Goal: Task Accomplishment & Management: Manage account settings

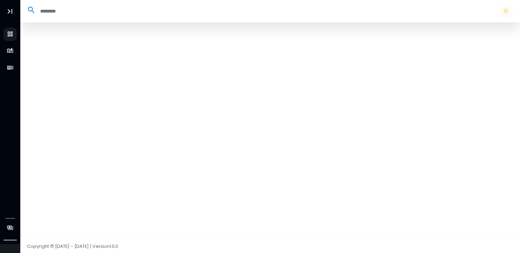
select select "**"
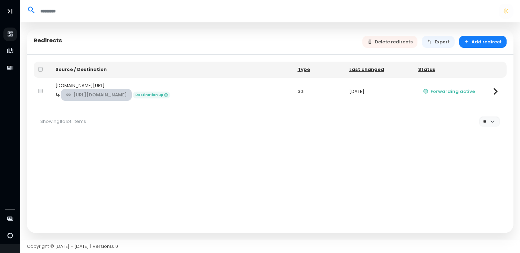
click at [121, 92] on link "[URL][DOMAIN_NAME]" at bounding box center [96, 95] width 71 height 12
click at [494, 93] on icon at bounding box center [494, 91] width 13 height 13
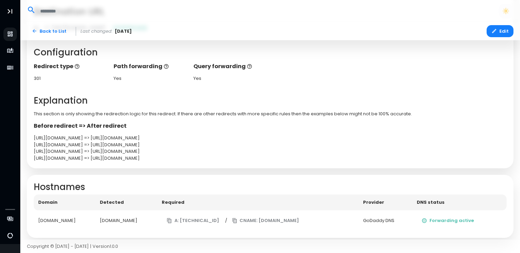
scroll to position [134, 0]
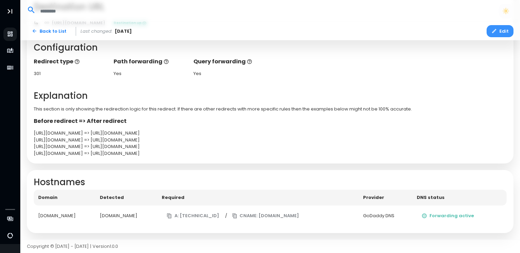
click at [498, 31] on button "Edit" at bounding box center [499, 31] width 27 height 12
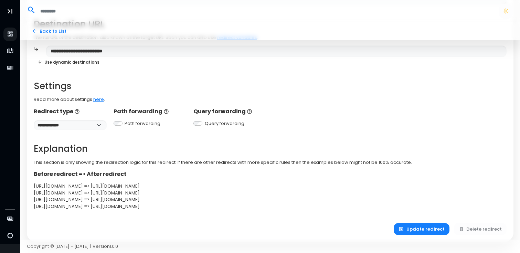
scroll to position [144, 0]
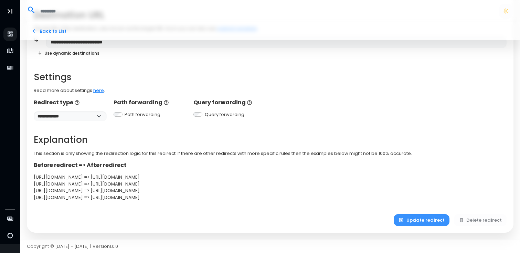
click at [426, 222] on button "Update redirect" at bounding box center [422, 220] width 56 height 12
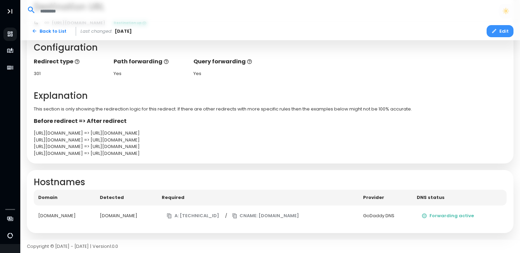
click at [498, 31] on button "Edit" at bounding box center [499, 31] width 27 height 12
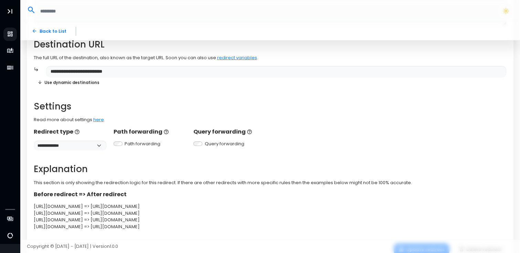
scroll to position [138, 0]
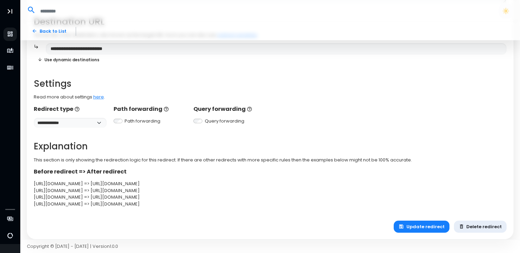
click at [492, 226] on button "Delete redirect" at bounding box center [480, 226] width 53 height 12
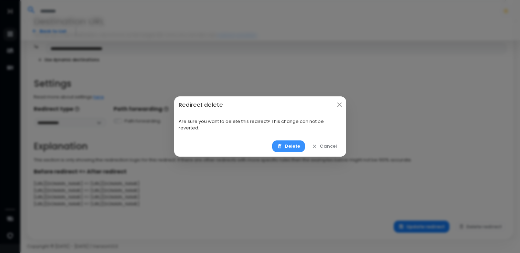
click at [292, 152] on button "Delete" at bounding box center [288, 146] width 33 height 12
click at [292, 147] on button "Delete" at bounding box center [288, 146] width 33 height 12
click at [295, 146] on button "Delete" at bounding box center [288, 146] width 33 height 12
click at [286, 144] on button "Delete" at bounding box center [288, 146] width 33 height 12
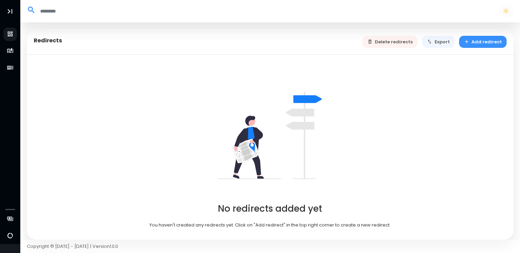
click at [478, 44] on button "Add redirect" at bounding box center [483, 42] width 48 height 12
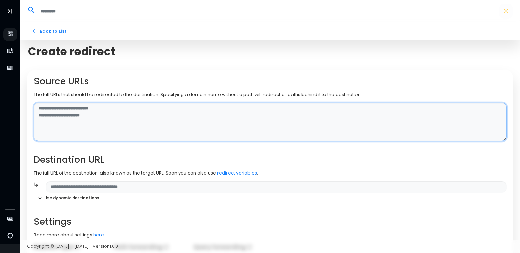
click at [199, 106] on textarea at bounding box center [270, 122] width 473 height 39
type textarea "**********"
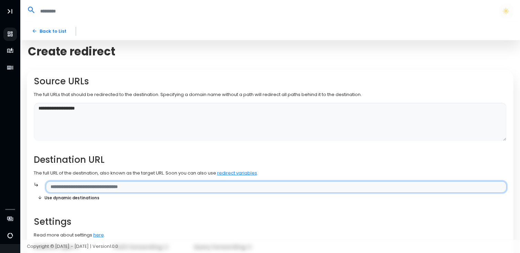
click at [117, 185] on input "text" at bounding box center [276, 187] width 461 height 12
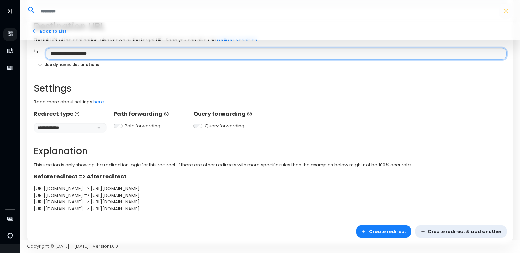
scroll to position [144, 0]
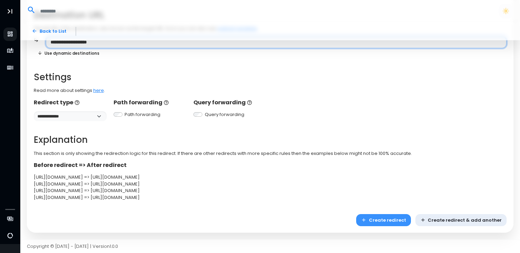
type input "**********"
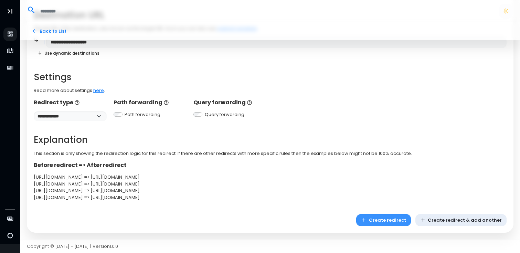
click at [394, 219] on button "Create redirect" at bounding box center [383, 220] width 55 height 12
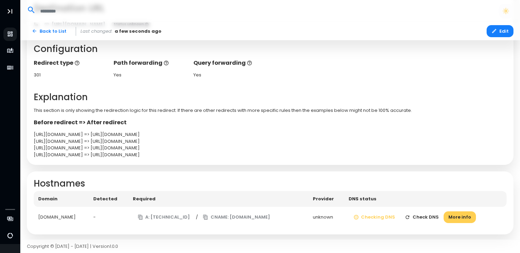
scroll to position [133, 0]
click at [464, 215] on button "More info" at bounding box center [459, 217] width 32 height 12
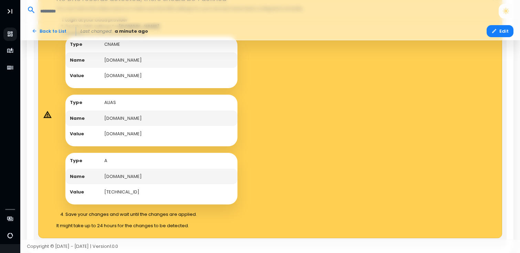
scroll to position [383, 0]
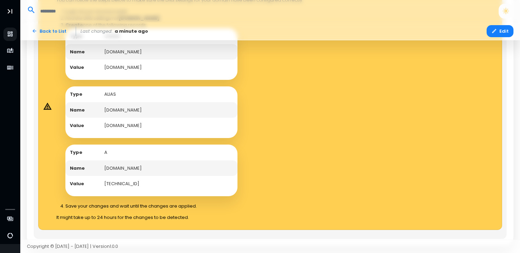
click at [121, 184] on td "[TECHNICAL_ID]" at bounding box center [169, 184] width 138 height 16
copy td "[TECHNICAL_ID]"
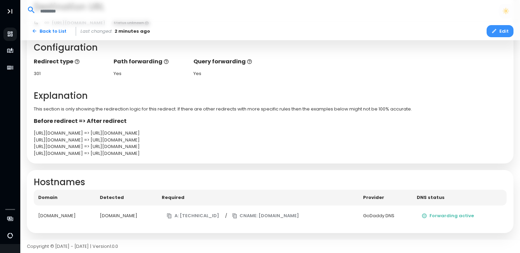
click at [504, 31] on button "Edit" at bounding box center [499, 31] width 27 height 12
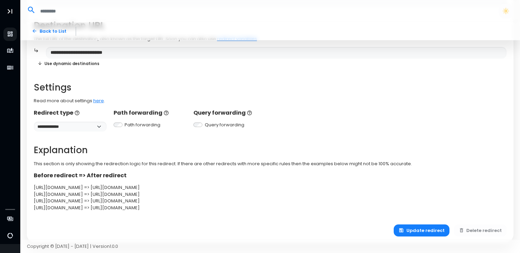
scroll to position [144, 0]
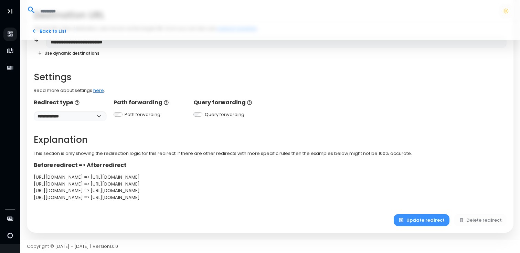
click at [432, 218] on button "Update redirect" at bounding box center [422, 220] width 56 height 12
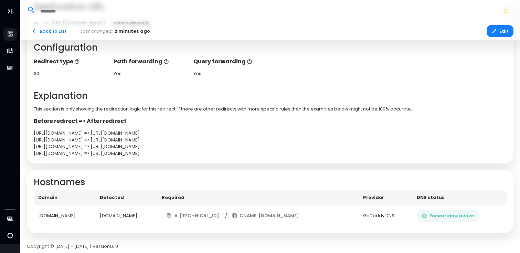
click at [461, 215] on button "Forwarding active" at bounding box center [448, 216] width 62 height 12
click at [457, 214] on button "Forwarding active" at bounding box center [448, 216] width 62 height 12
click at [496, 27] on button "Edit" at bounding box center [499, 31] width 27 height 12
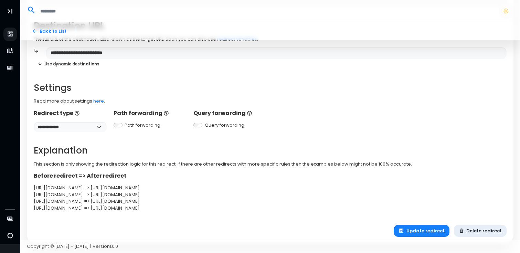
click at [468, 229] on button "Delete redirect" at bounding box center [480, 231] width 53 height 12
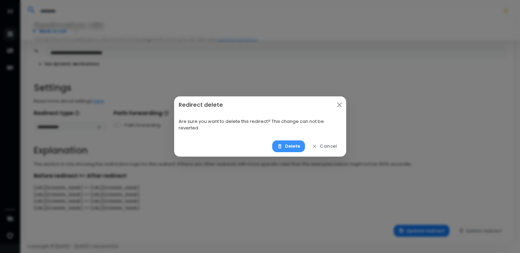
click at [297, 147] on button "Delete" at bounding box center [288, 146] width 33 height 12
click at [295, 148] on button "Delete" at bounding box center [288, 146] width 33 height 12
click at [288, 147] on button "Delete" at bounding box center [288, 146] width 33 height 12
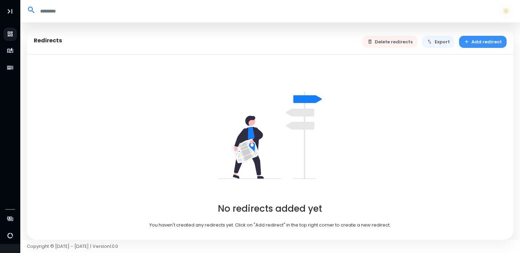
click at [475, 43] on button "Add redirect" at bounding box center [483, 42] width 48 height 12
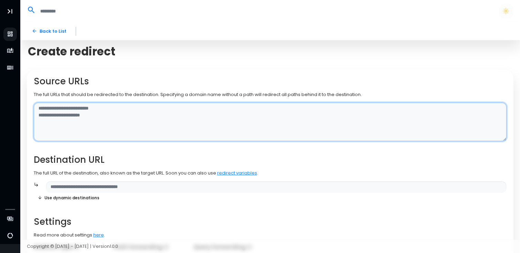
click at [190, 107] on textarea at bounding box center [270, 122] width 473 height 39
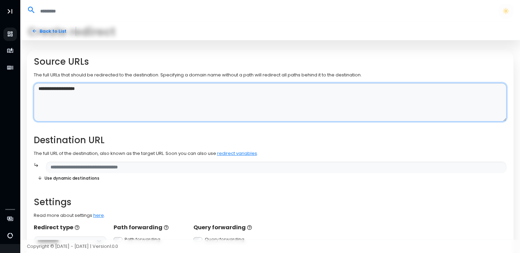
scroll to position [35, 0]
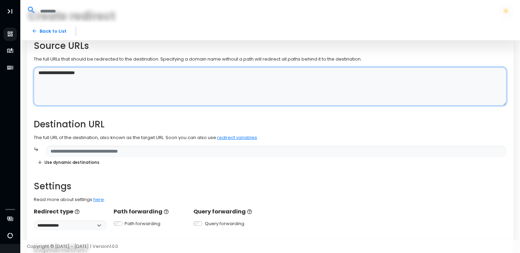
type textarea "**********"
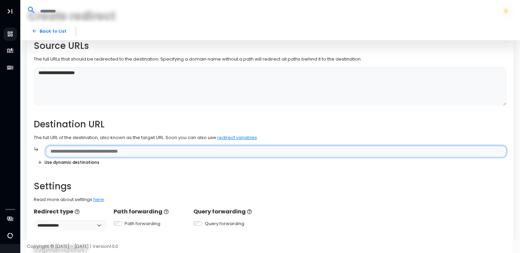
click at [144, 152] on input "text" at bounding box center [276, 152] width 461 height 12
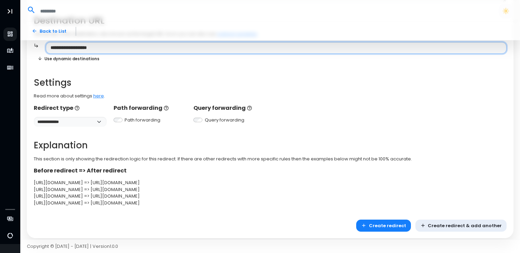
scroll to position [144, 0]
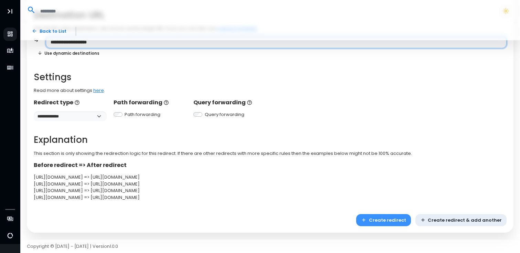
type input "**********"
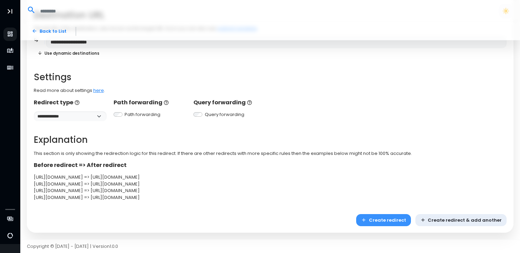
click at [400, 222] on button "Create redirect" at bounding box center [383, 220] width 55 height 12
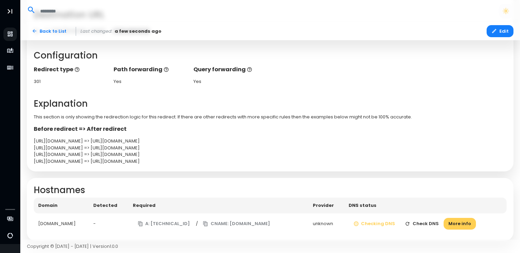
scroll to position [134, 0]
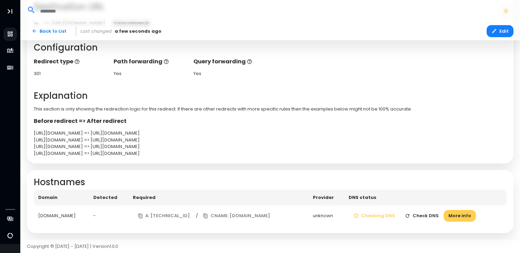
click at [66, 211] on td "[DOMAIN_NAME]" at bounding box center [61, 215] width 55 height 21
click at [462, 219] on button "More info" at bounding box center [459, 216] width 32 height 12
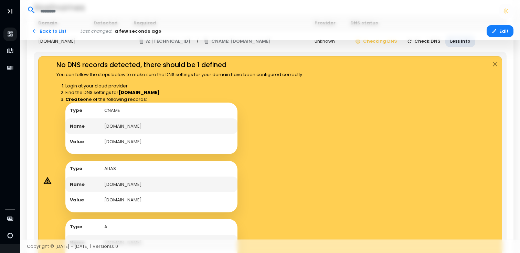
scroll to position [325, 0]
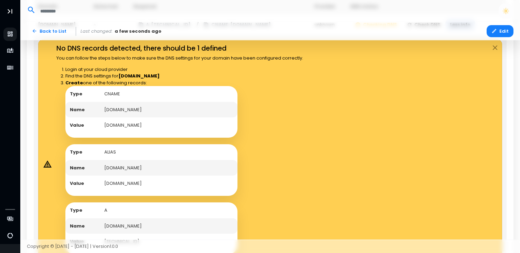
click at [48, 166] on icon at bounding box center [47, 164] width 6 height 5
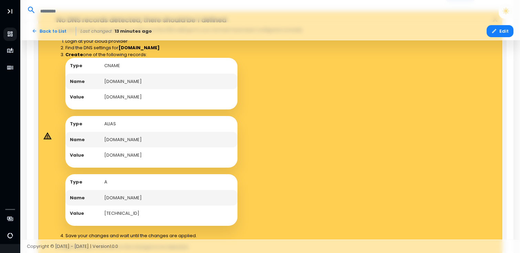
scroll to position [355, 0]
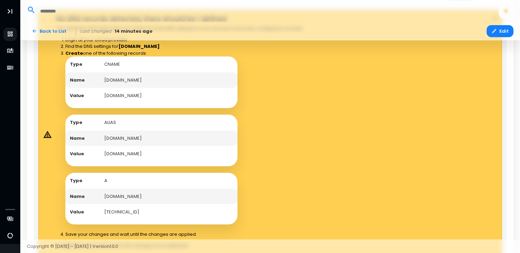
click at [46, 134] on icon at bounding box center [47, 134] width 8 height 7
click at [49, 135] on icon at bounding box center [47, 134] width 6 height 5
click at [96, 135] on td "Name" at bounding box center [82, 138] width 34 height 16
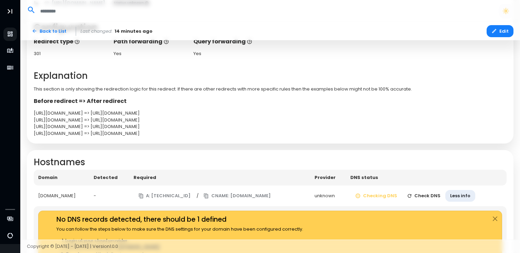
scroll to position [0, 0]
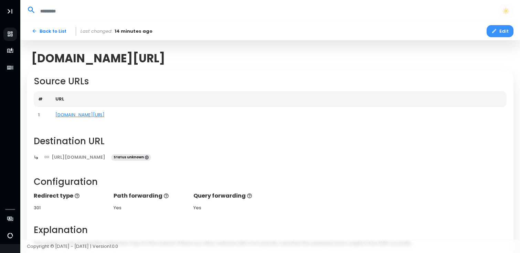
click at [495, 25] on button "Edit" at bounding box center [499, 31] width 27 height 12
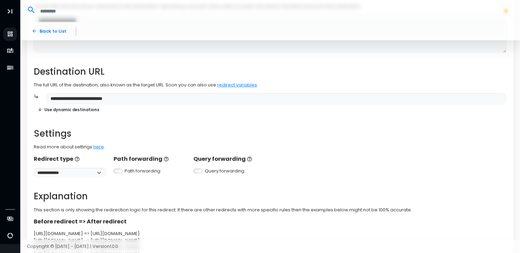
scroll to position [144, 0]
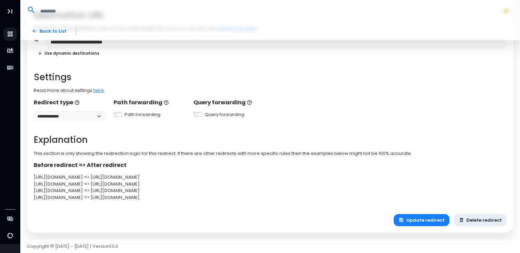
click at [475, 217] on button "Delete redirect" at bounding box center [480, 220] width 53 height 12
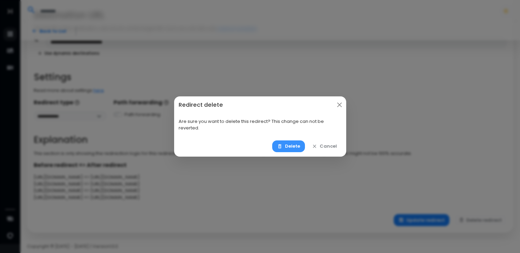
click at [294, 148] on button "Delete" at bounding box center [288, 146] width 33 height 12
click at [288, 144] on button "Delete" at bounding box center [288, 146] width 33 height 12
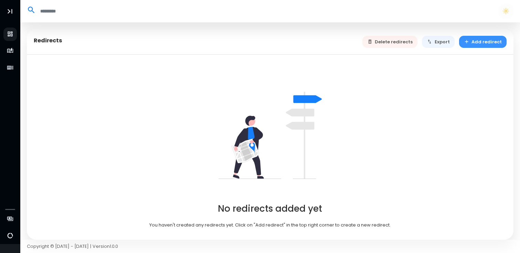
click at [485, 44] on button "Add redirect" at bounding box center [483, 42] width 48 height 12
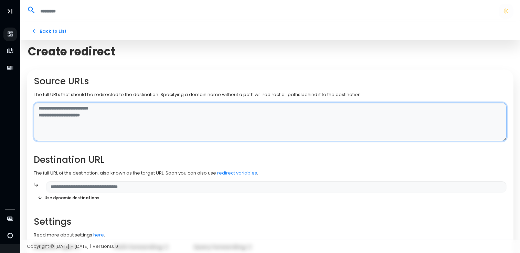
click at [36, 112] on textarea at bounding box center [270, 122] width 473 height 39
drag, startPoint x: 51, startPoint y: 109, endPoint x: 21, endPoint y: 109, distance: 29.2
click at [22, 109] on div "**********" at bounding box center [270, 203] width 500 height 362
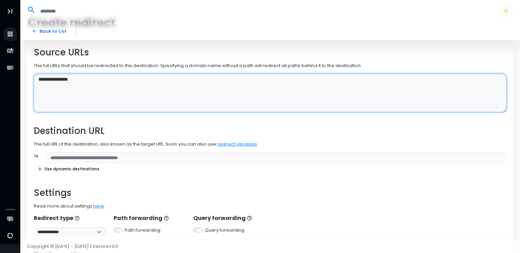
scroll to position [30, 0]
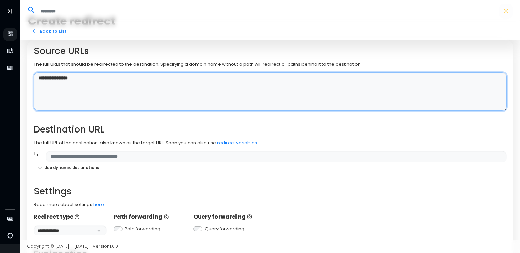
type textarea "**********"
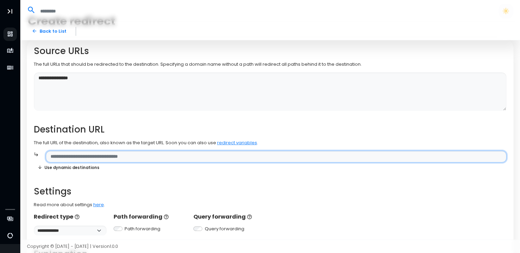
click at [82, 158] on input "text" at bounding box center [276, 157] width 461 height 12
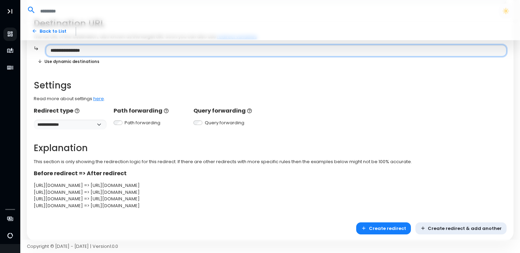
scroll to position [144, 0]
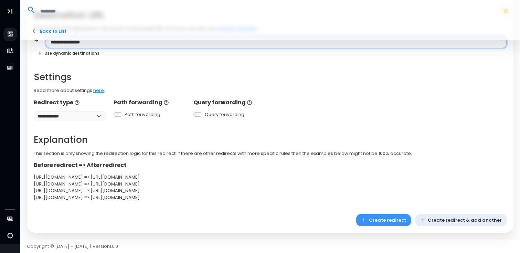
type input "**********"
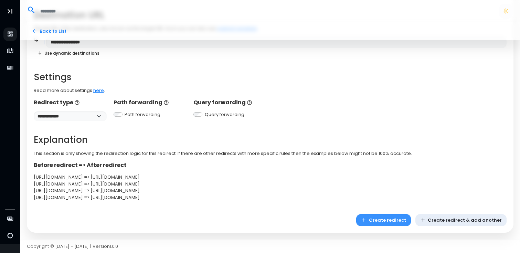
click at [376, 217] on button "Create redirect" at bounding box center [383, 220] width 55 height 12
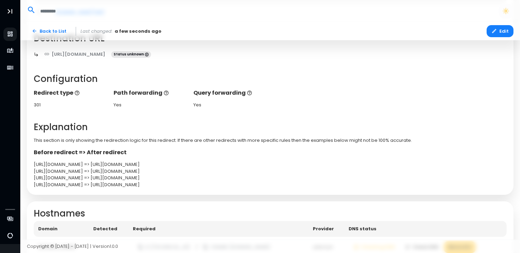
scroll to position [134, 0]
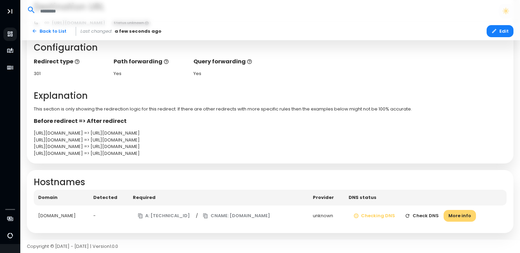
click at [465, 219] on button "More info" at bounding box center [459, 216] width 32 height 12
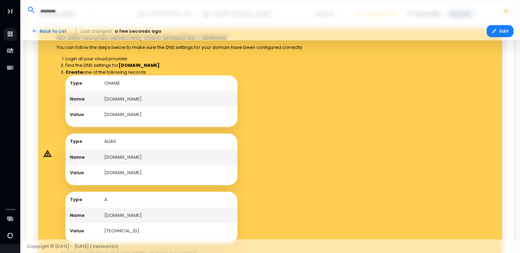
scroll to position [335, 0]
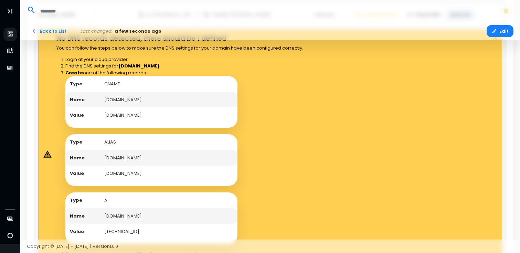
click at [45, 149] on div at bounding box center [47, 153] width 9 height 13
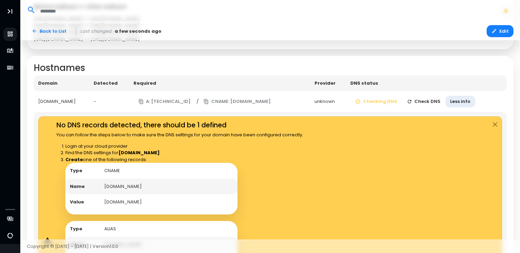
scroll to position [251, 0]
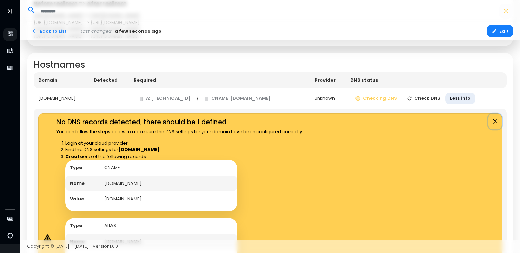
click at [494, 122] on button "Close" at bounding box center [494, 122] width 13 height 16
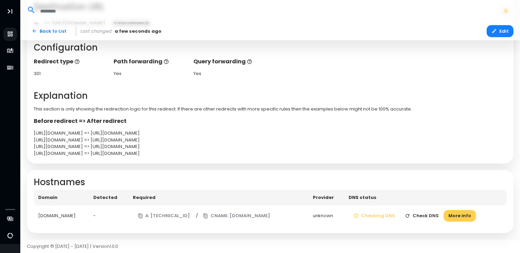
click at [431, 215] on button "Check DNS" at bounding box center [422, 216] width 44 height 12
click at [456, 215] on button "More info" at bounding box center [459, 216] width 32 height 12
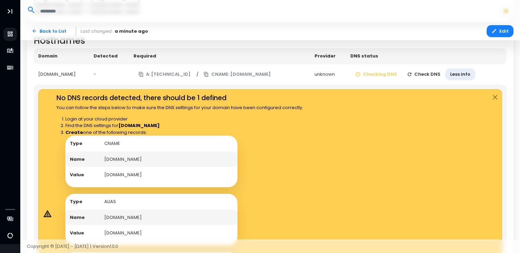
scroll to position [276, 0]
click at [431, 77] on button "Check DNS" at bounding box center [424, 74] width 44 height 12
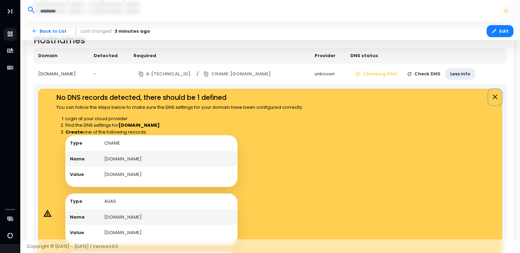
click at [494, 97] on button "Close" at bounding box center [494, 97] width 13 height 16
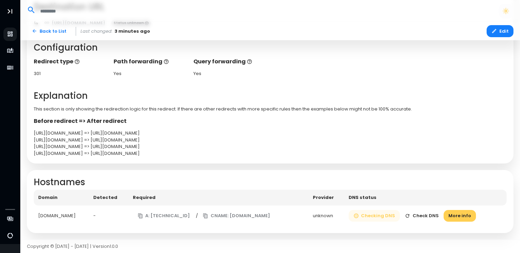
click at [388, 215] on button "Checking DNS" at bounding box center [374, 216] width 52 height 12
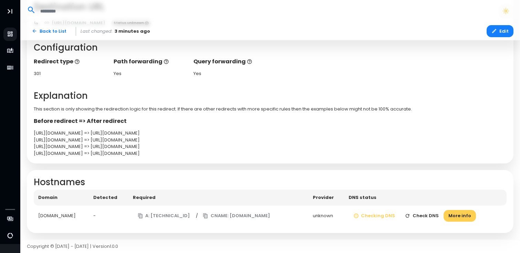
click at [439, 214] on button "Check DNS" at bounding box center [422, 216] width 44 height 12
click at [439, 214] on button "Check DNS" at bounding box center [426, 216] width 44 height 12
click at [439, 214] on button "Check DNS" at bounding box center [422, 216] width 44 height 12
click at [439, 214] on button "Check DNS" at bounding box center [426, 216] width 44 height 12
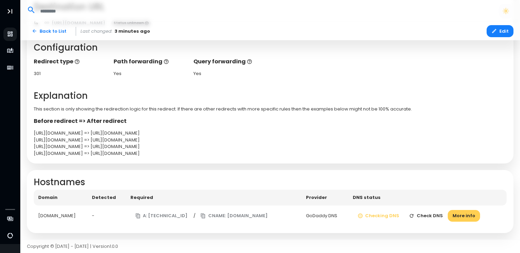
click at [439, 214] on button "Check DNS" at bounding box center [426, 216] width 44 height 12
click at [476, 218] on button "More info" at bounding box center [459, 216] width 32 height 12
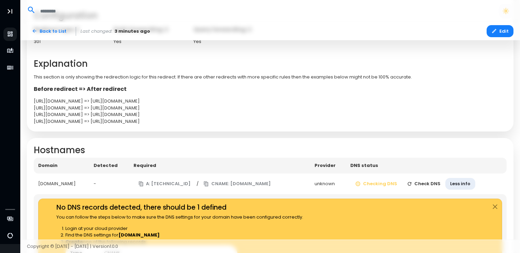
scroll to position [152, 0]
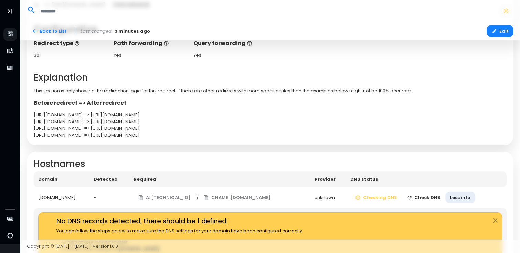
click at [439, 198] on button "Check DNS" at bounding box center [424, 198] width 44 height 12
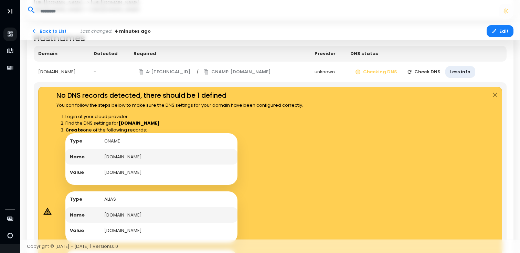
scroll to position [277, 0]
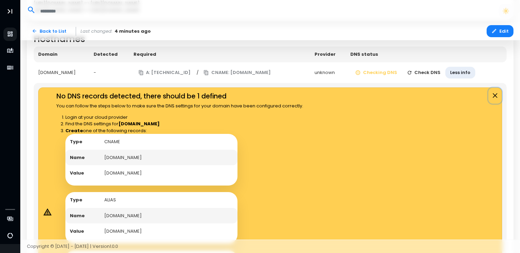
click at [494, 94] on button "Close" at bounding box center [494, 96] width 13 height 16
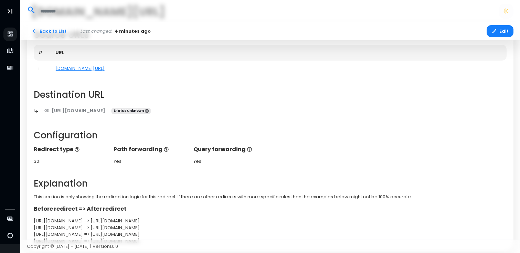
scroll to position [0, 0]
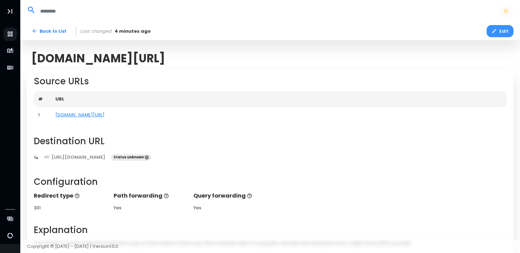
click at [492, 31] on icon "button" at bounding box center [494, 31] width 6 height 6
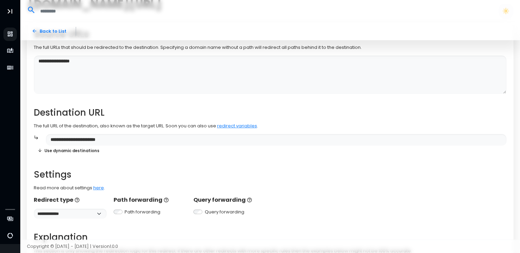
scroll to position [144, 0]
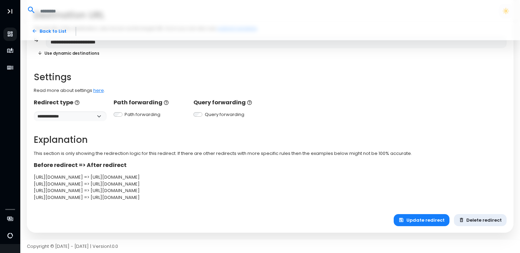
click at [471, 219] on button "Delete redirect" at bounding box center [480, 220] width 53 height 12
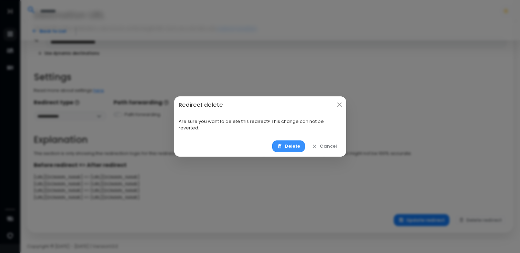
click at [285, 146] on button "Delete" at bounding box center [288, 146] width 33 height 12
click at [278, 147] on button "Delete" at bounding box center [288, 146] width 33 height 12
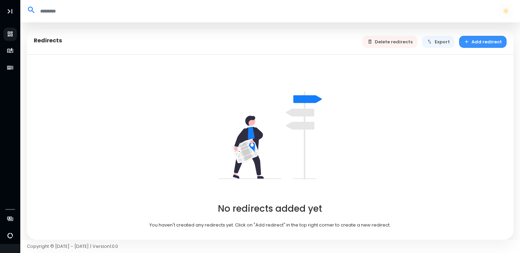
click at [481, 40] on button "Add redirect" at bounding box center [483, 42] width 48 height 12
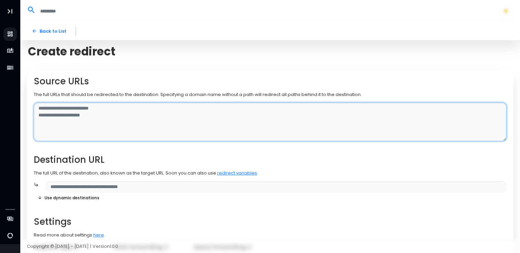
click at [83, 107] on textarea at bounding box center [270, 122] width 473 height 39
type textarea "**********"
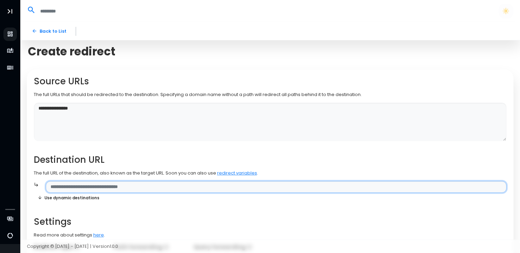
click at [65, 190] on input "text" at bounding box center [276, 187] width 461 height 12
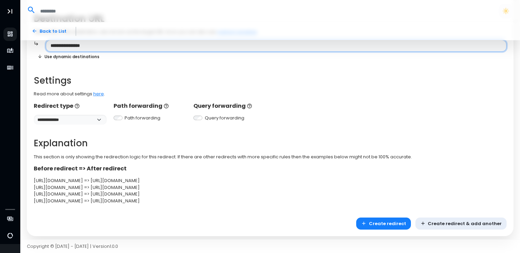
scroll to position [144, 0]
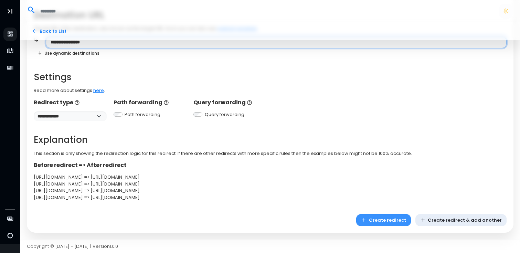
type input "**********"
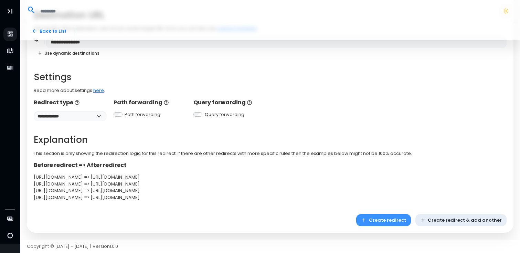
click at [400, 220] on button "Create redirect" at bounding box center [383, 220] width 55 height 12
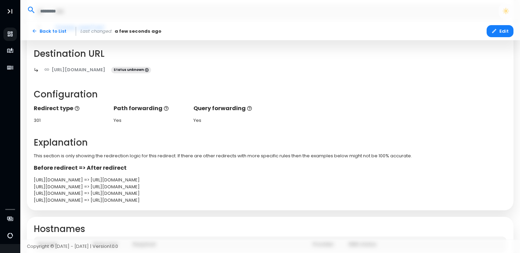
scroll to position [134, 0]
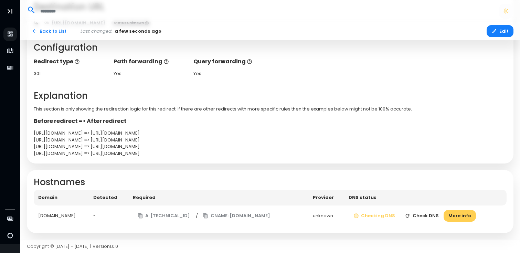
click at [432, 220] on button "Check DNS" at bounding box center [422, 216] width 44 height 12
click at [433, 214] on button "Check DNS" at bounding box center [422, 216] width 44 height 12
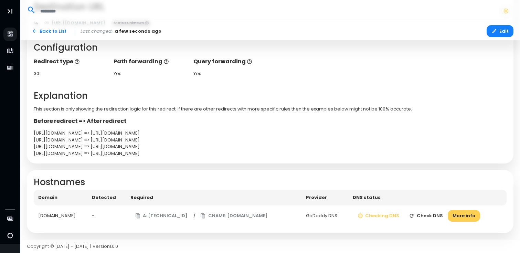
click at [433, 214] on button "Check DNS" at bounding box center [426, 216] width 44 height 12
click at [429, 210] on button "Check DNS" at bounding box center [422, 216] width 44 height 12
click at [428, 216] on button "Check DNS" at bounding box center [426, 216] width 44 height 12
click at [428, 216] on button "Check DNS" at bounding box center [422, 216] width 44 height 12
click at [428, 216] on button "Check DNS" at bounding box center [426, 216] width 44 height 12
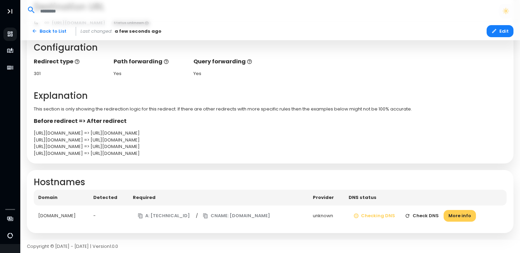
click at [428, 216] on button "Check DNS" at bounding box center [422, 216] width 44 height 12
click at [428, 220] on button "Check DNS" at bounding box center [422, 216] width 44 height 12
click at [429, 216] on button "Check DNS" at bounding box center [422, 216] width 44 height 12
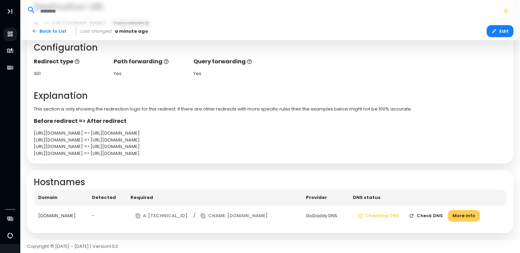
click at [429, 216] on button "Check DNS" at bounding box center [426, 216] width 44 height 12
click at [429, 216] on button "Check DNS" at bounding box center [422, 216] width 44 height 12
click at [429, 216] on td "Checking DNS Checking More info" at bounding box center [426, 215] width 160 height 21
click at [429, 216] on button "Check DNS" at bounding box center [422, 216] width 44 height 12
click at [429, 216] on td "Checking DNS Check DNS More info" at bounding box center [425, 215] width 162 height 21
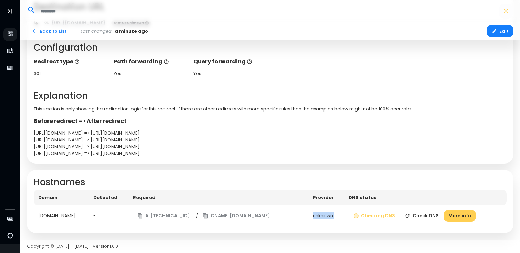
click at [429, 216] on button "Check DNS" at bounding box center [422, 216] width 44 height 12
click at [429, 216] on td "Checking DNS Checking More info" at bounding box center [426, 215] width 160 height 21
click at [455, 218] on button "More info" at bounding box center [459, 216] width 32 height 12
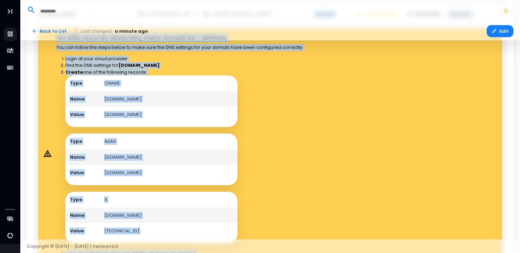
scroll to position [344, 0]
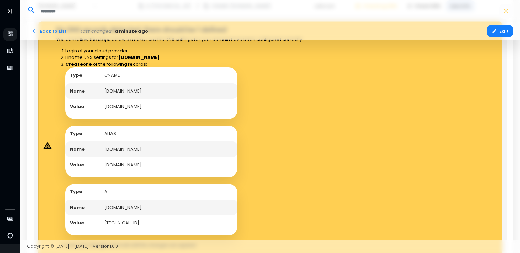
click at [301, 118] on div "Type CNAME Name [DOMAIN_NAME] Value [DOMAIN_NAME] Type ALIAS Name [DOMAIN_NAME]…" at bounding box center [184, 151] width 238 height 168
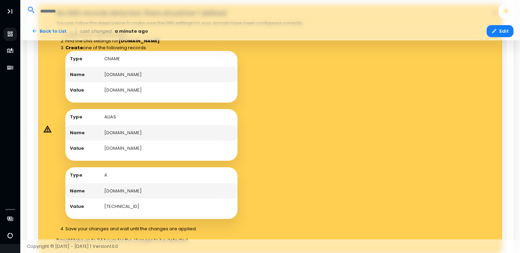
scroll to position [359, 0]
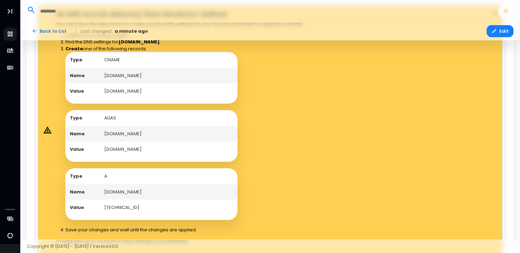
click at [122, 190] on td "[DOMAIN_NAME]" at bounding box center [169, 192] width 138 height 16
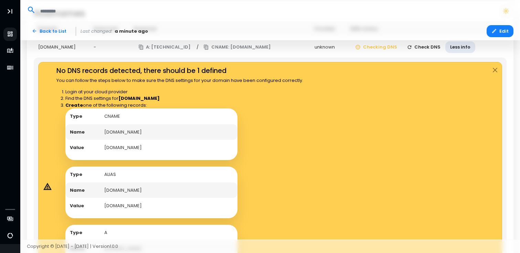
scroll to position [292, 0]
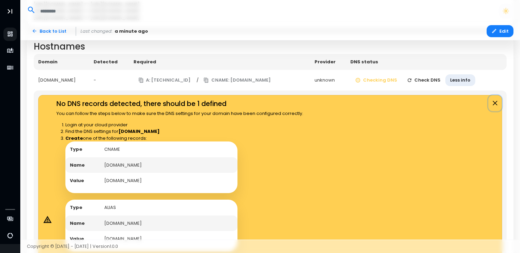
click at [493, 106] on button "Close" at bounding box center [494, 103] width 13 height 16
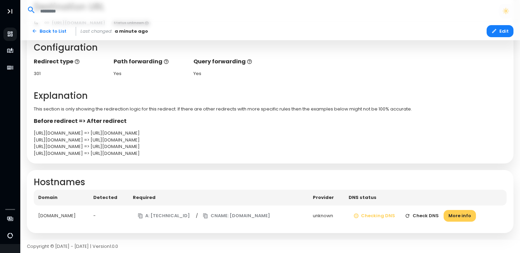
click at [425, 211] on button "Check DNS" at bounding box center [422, 216] width 44 height 12
click at [423, 213] on button "Check DNS" at bounding box center [422, 216] width 44 height 12
click at [340, 217] on div "unknown" at bounding box center [326, 215] width 27 height 7
click at [469, 213] on button "More info" at bounding box center [459, 216] width 32 height 12
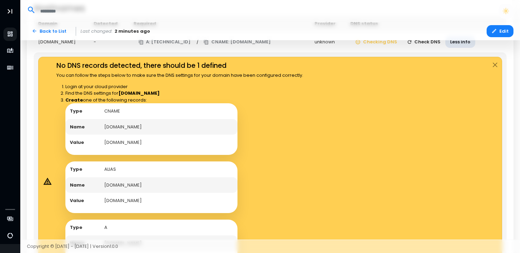
scroll to position [396, 0]
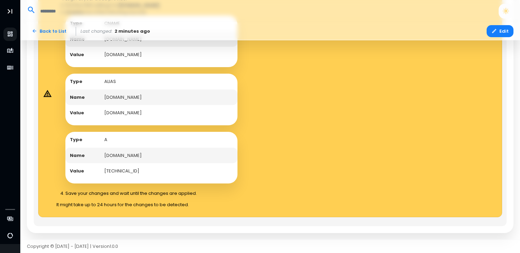
click at [121, 170] on td "[TECHNICAL_ID]" at bounding box center [169, 171] width 138 height 16
copy td "[TECHNICAL_ID]"
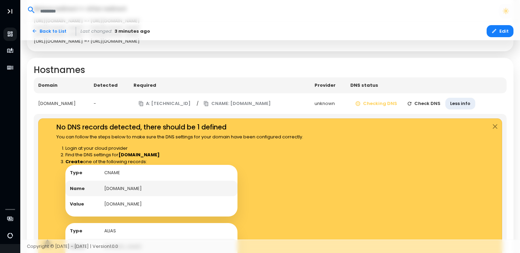
scroll to position [232, 0]
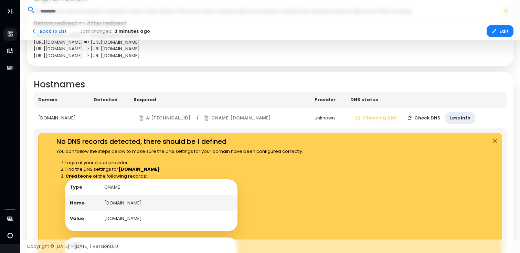
click at [436, 118] on button "Check DNS" at bounding box center [424, 118] width 44 height 12
click at [436, 118] on td "Checking DNS Checking Less info" at bounding box center [427, 118] width 158 height 21
click at [436, 118] on button "Check DNS" at bounding box center [424, 118] width 44 height 12
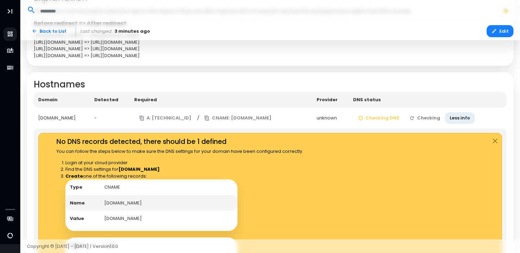
click at [436, 118] on td "Checking DNS Checking Less info" at bounding box center [427, 118] width 158 height 21
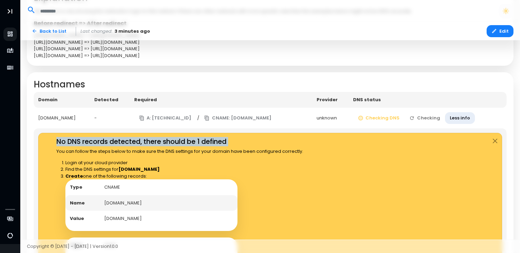
click at [436, 118] on td "Checking DNS Checking Less info" at bounding box center [427, 118] width 158 height 21
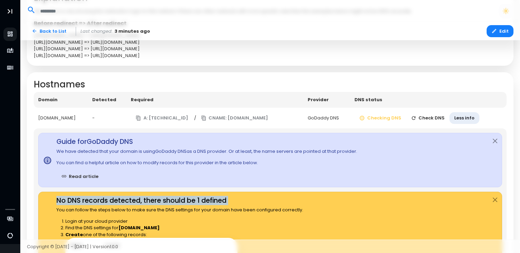
click at [436, 118] on button "Check DNS" at bounding box center [428, 118] width 44 height 12
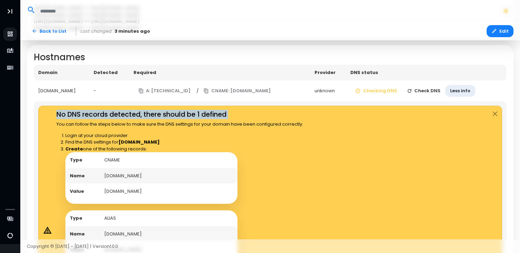
scroll to position [260, 0]
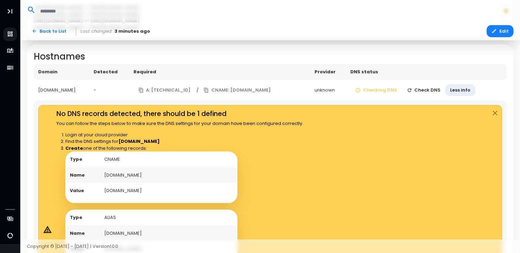
click at [454, 185] on div "No DNS records detected, there should be 1 defined You can follow the steps bel…" at bounding box center [270, 229] width 464 height 248
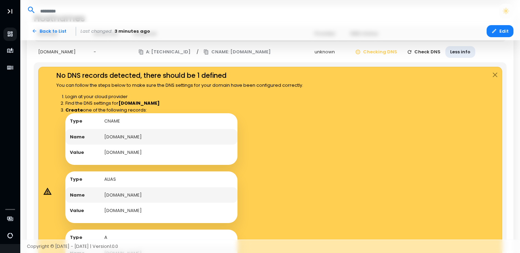
scroll to position [299, 0]
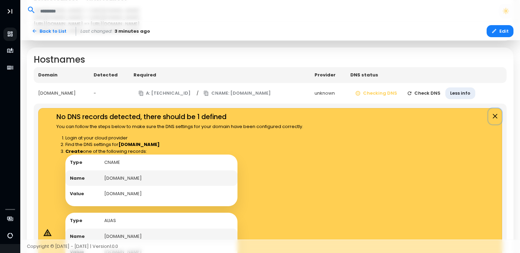
click at [493, 114] on button "Close" at bounding box center [494, 116] width 13 height 16
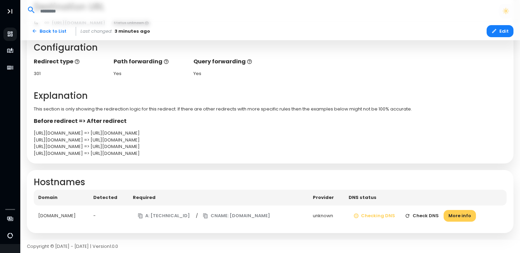
click at [432, 219] on button "Check DNS" at bounding box center [422, 216] width 44 height 12
click at [440, 218] on button "Check DNS" at bounding box center [422, 216] width 44 height 12
click at [434, 215] on button "Check DNS" at bounding box center [426, 216] width 44 height 12
click at [430, 216] on button "Check DNS" at bounding box center [422, 216] width 44 height 12
click at [430, 216] on button "Check DNS" at bounding box center [426, 216] width 44 height 12
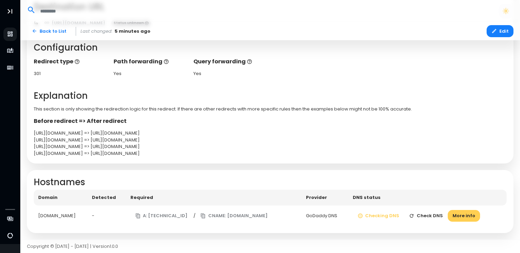
click at [430, 216] on button "Check DNS" at bounding box center [426, 216] width 44 height 12
click at [430, 216] on button "Check DNS" at bounding box center [422, 216] width 44 height 12
click at [441, 213] on button "Check DNS" at bounding box center [426, 216] width 44 height 12
click at [441, 213] on button "Check DNS" at bounding box center [422, 216] width 44 height 12
click at [423, 214] on button "Check DNS" at bounding box center [422, 216] width 44 height 12
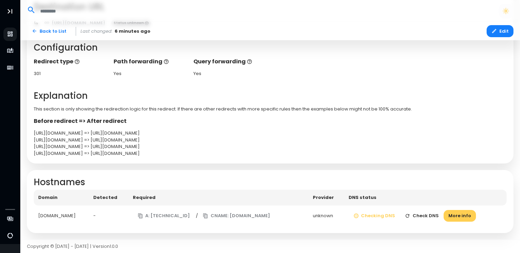
click at [423, 214] on button "Check DNS" at bounding box center [422, 216] width 44 height 12
click at [414, 215] on icon "button" at bounding box center [412, 216] width 6 height 6
click at [426, 215] on button "Check DNS" at bounding box center [422, 216] width 44 height 12
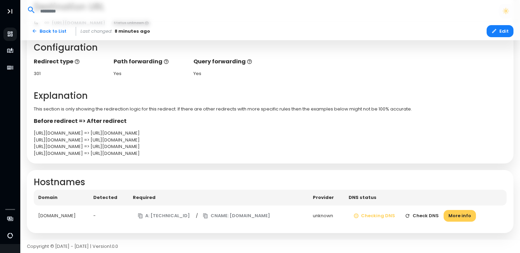
click at [410, 214] on icon "button" at bounding box center [408, 216] width 6 height 6
click at [454, 217] on button "More info" at bounding box center [459, 216] width 32 height 12
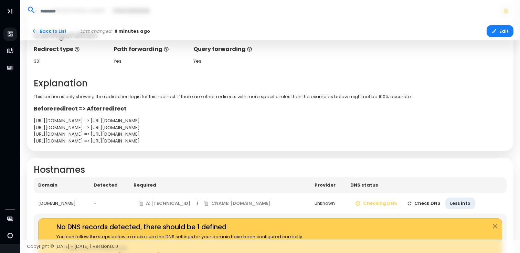
scroll to position [107, 0]
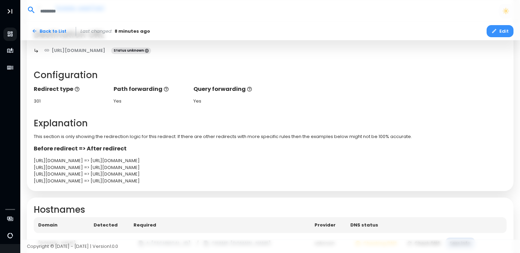
click at [498, 31] on button "Edit" at bounding box center [499, 31] width 27 height 12
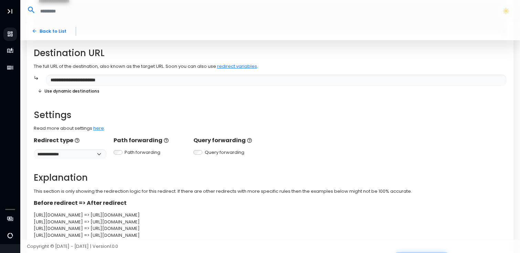
scroll to position [144, 0]
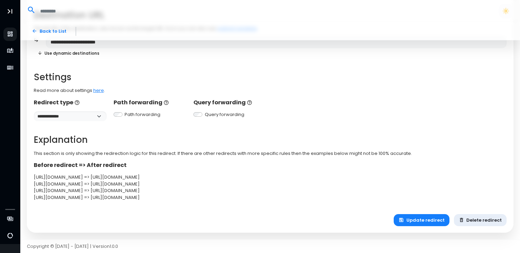
click at [475, 219] on button "Delete redirect" at bounding box center [480, 220] width 53 height 12
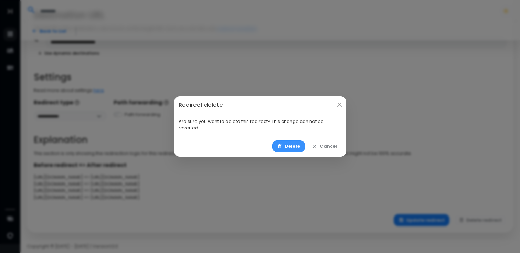
click at [295, 146] on button "Delete" at bounding box center [288, 146] width 33 height 12
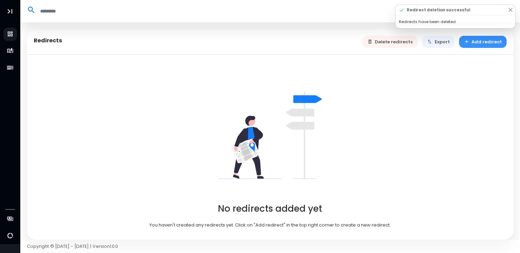
click at [488, 41] on button "Add redirect" at bounding box center [483, 42] width 48 height 12
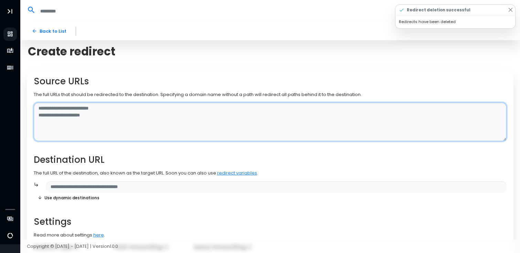
click at [139, 112] on textarea at bounding box center [270, 122] width 473 height 39
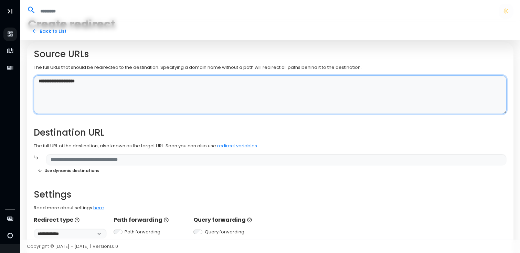
scroll to position [28, 0]
type textarea "**********"
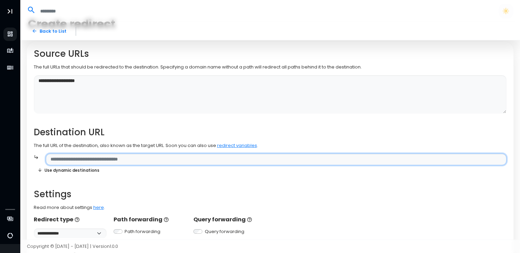
click at [87, 158] on input "text" at bounding box center [276, 159] width 461 height 12
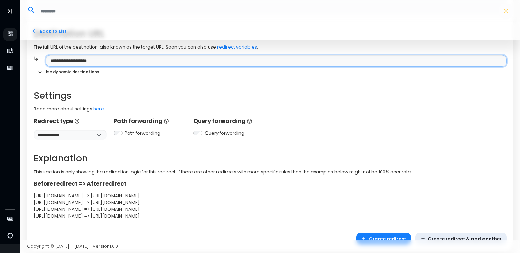
scroll to position [144, 0]
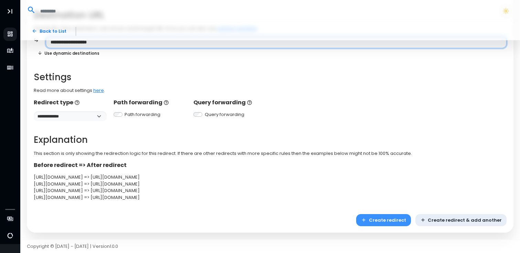
type input "**********"
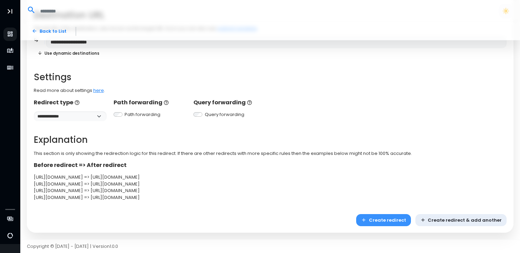
click at [400, 220] on button "Create redirect" at bounding box center [383, 220] width 55 height 12
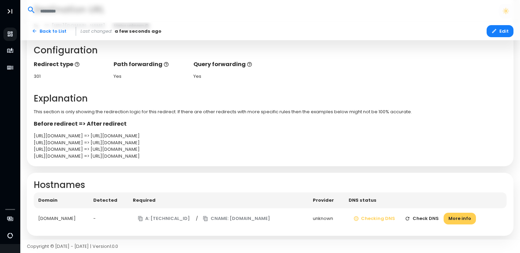
scroll to position [134, 0]
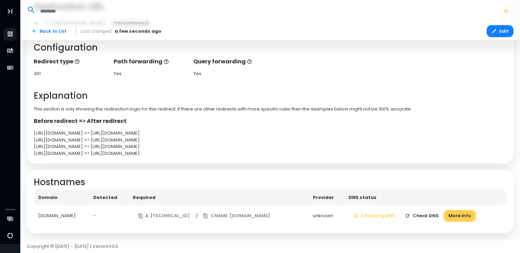
click at [430, 214] on button "Check DNS" at bounding box center [422, 216] width 44 height 12
